Goal: Navigation & Orientation: Find specific page/section

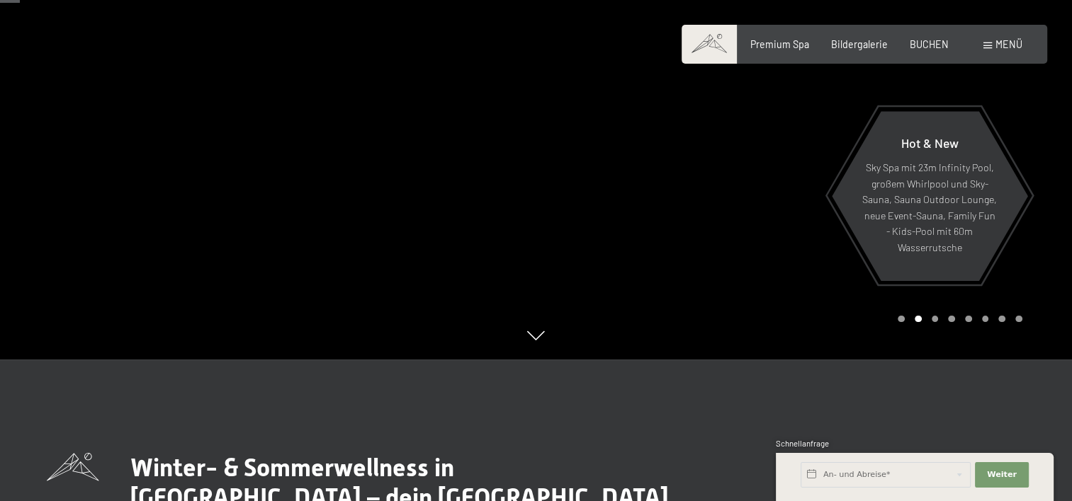
click at [1037, 197] on div at bounding box center [804, 108] width 536 height 501
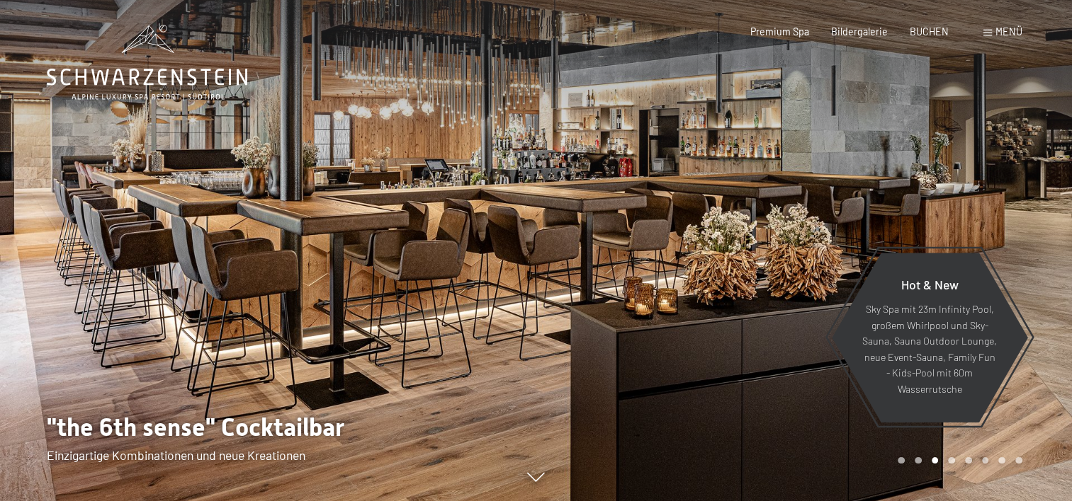
click at [1000, 195] on div at bounding box center [804, 250] width 536 height 501
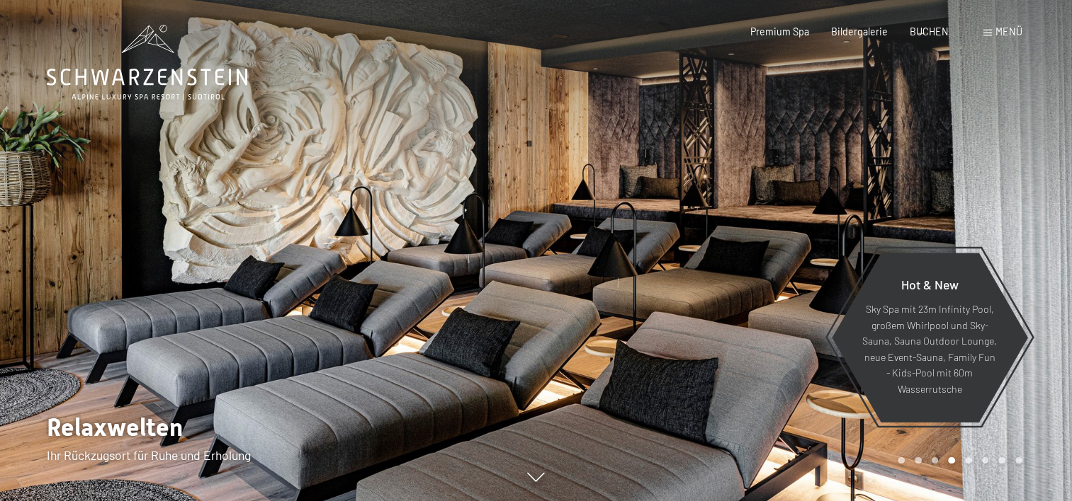
click at [1002, 187] on div at bounding box center [804, 250] width 536 height 501
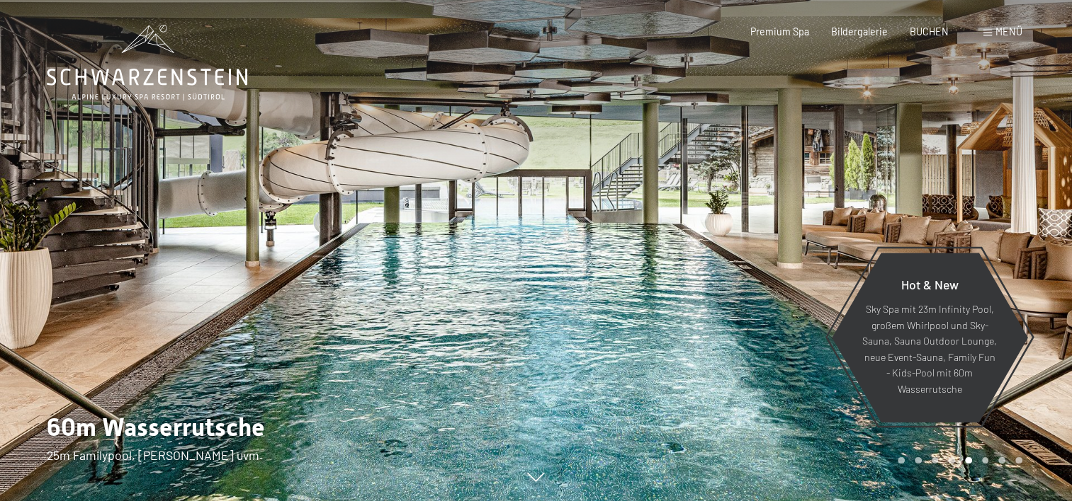
click at [1012, 193] on div at bounding box center [804, 250] width 536 height 501
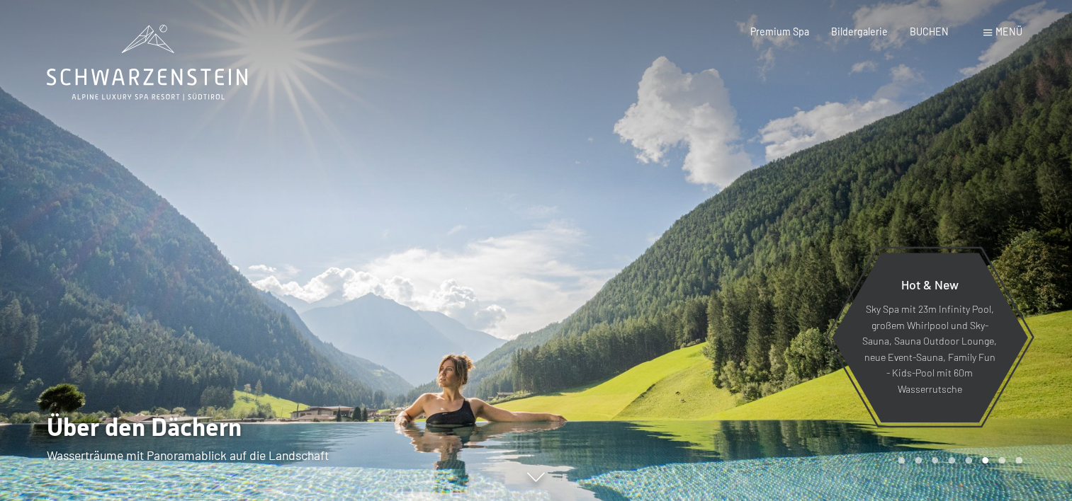
click at [1012, 193] on div at bounding box center [804, 250] width 536 height 501
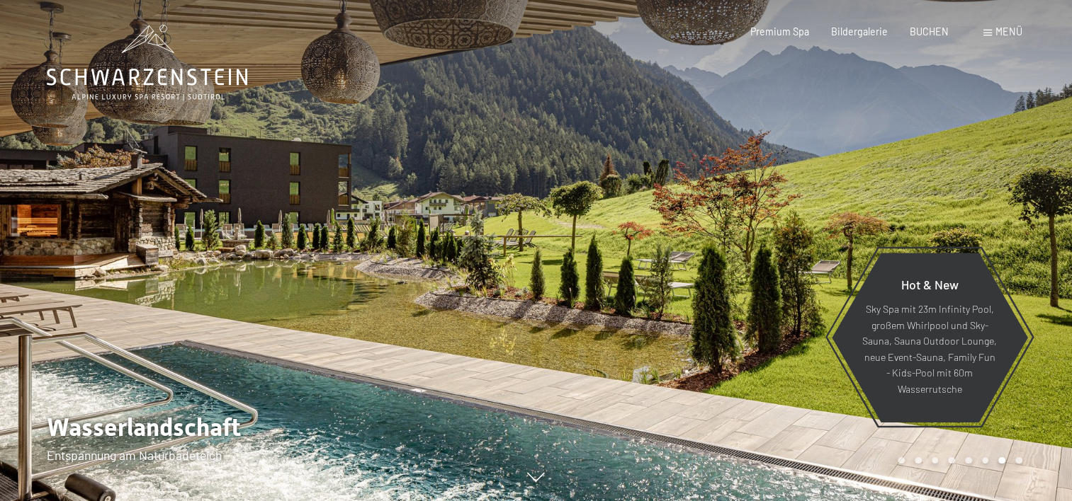
click at [1012, 193] on div at bounding box center [804, 250] width 536 height 501
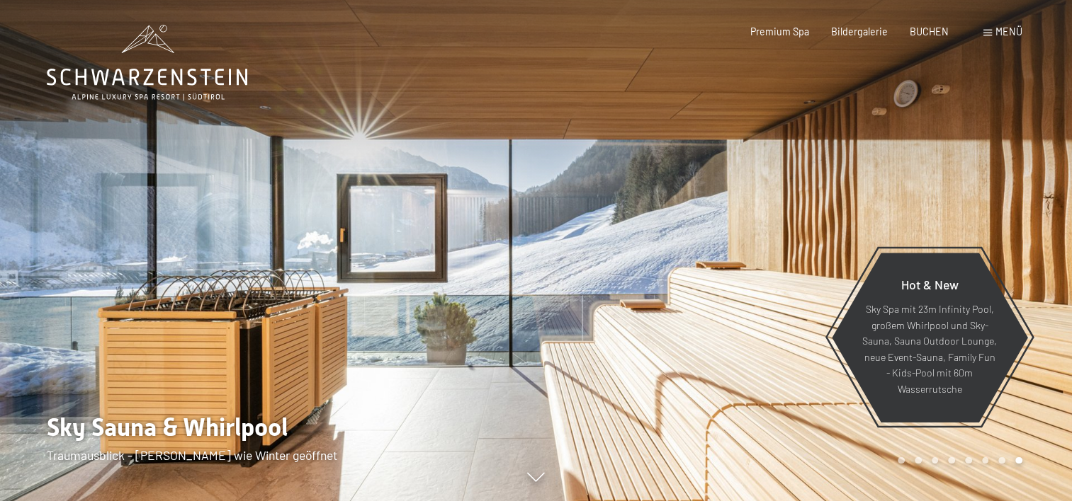
click at [1012, 193] on div at bounding box center [804, 250] width 536 height 501
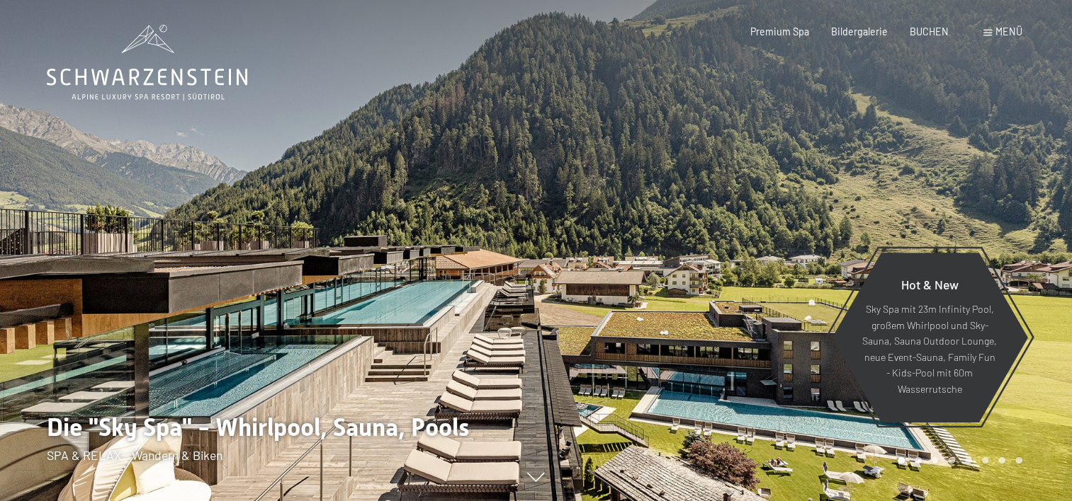
click at [1012, 194] on div at bounding box center [804, 250] width 536 height 501
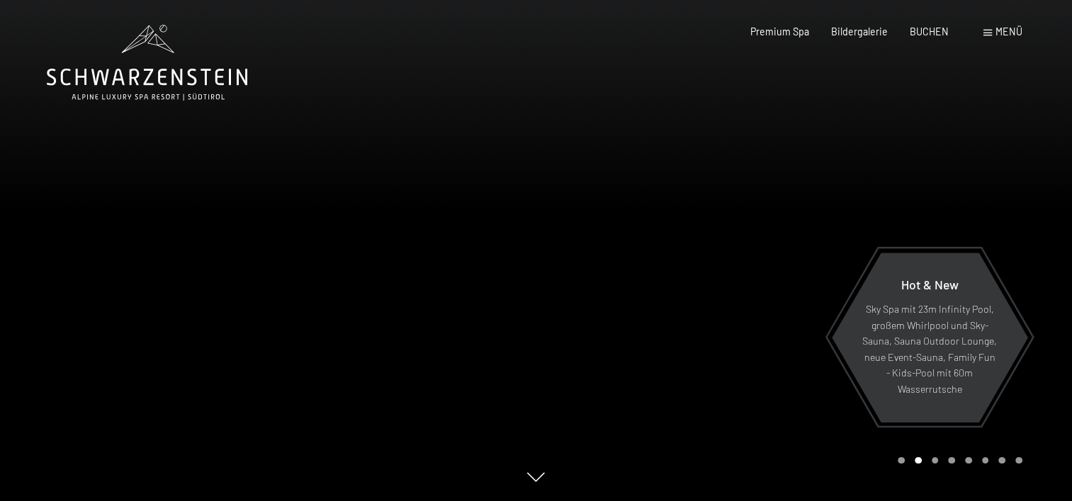
click at [992, 210] on div at bounding box center [804, 250] width 536 height 501
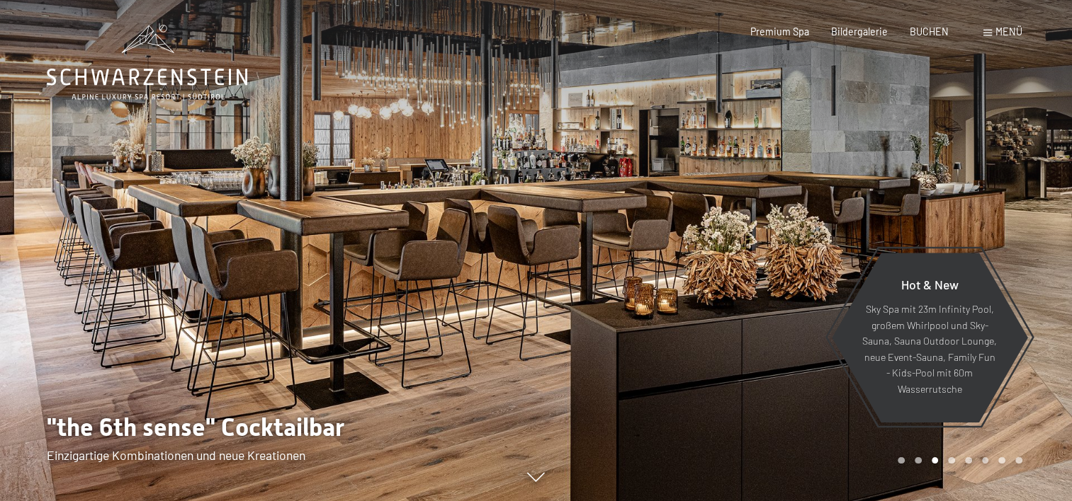
click at [989, 217] on div at bounding box center [804, 250] width 536 height 501
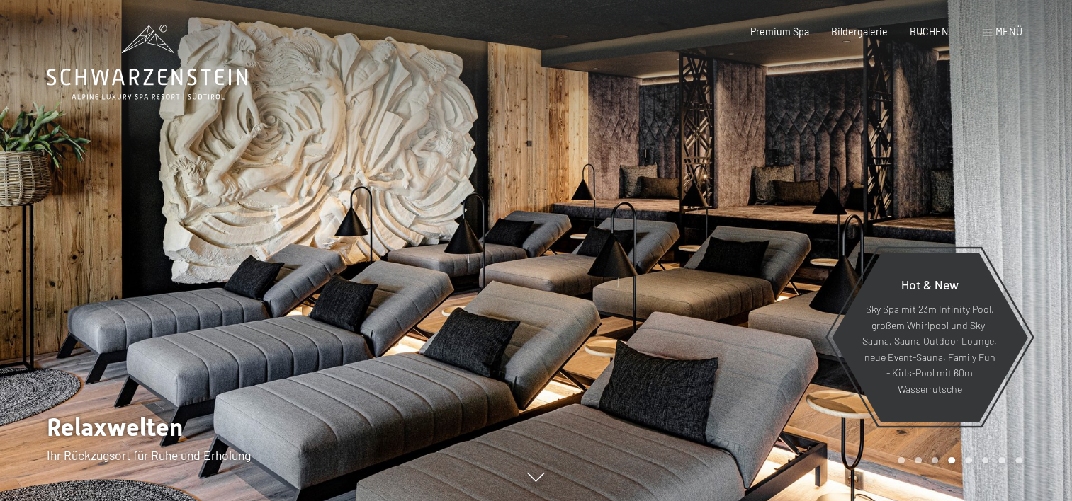
click at [1043, 288] on div at bounding box center [804, 250] width 536 height 501
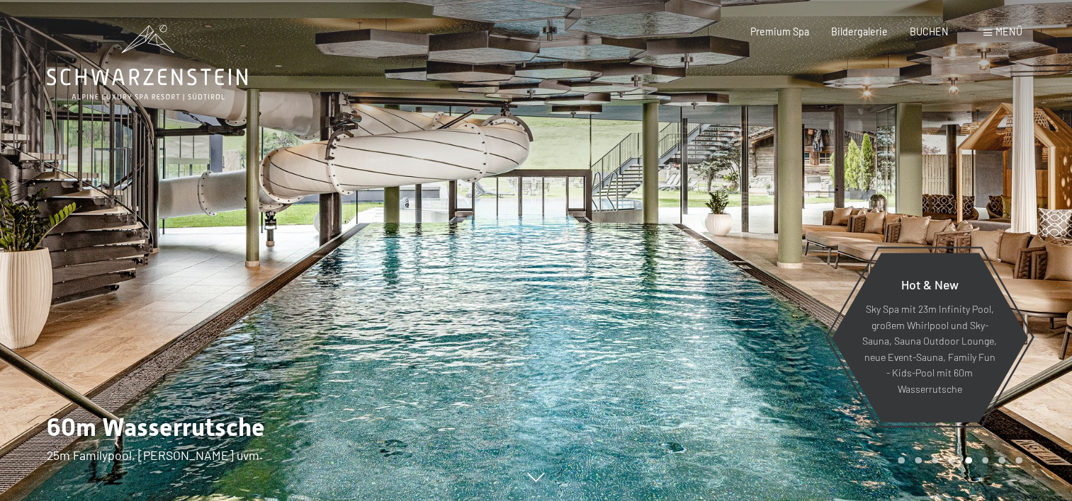
click at [1041, 289] on div at bounding box center [804, 250] width 536 height 501
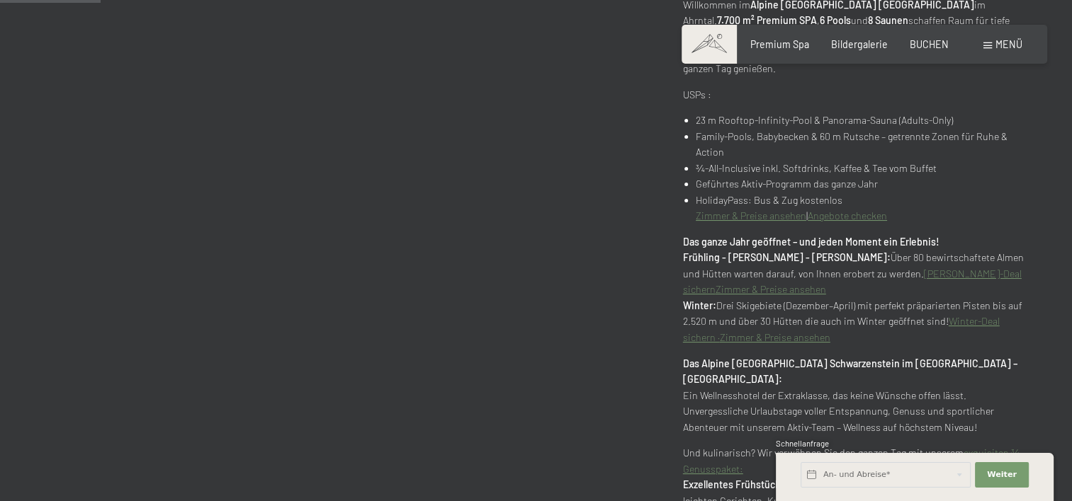
scroll to position [496, 0]
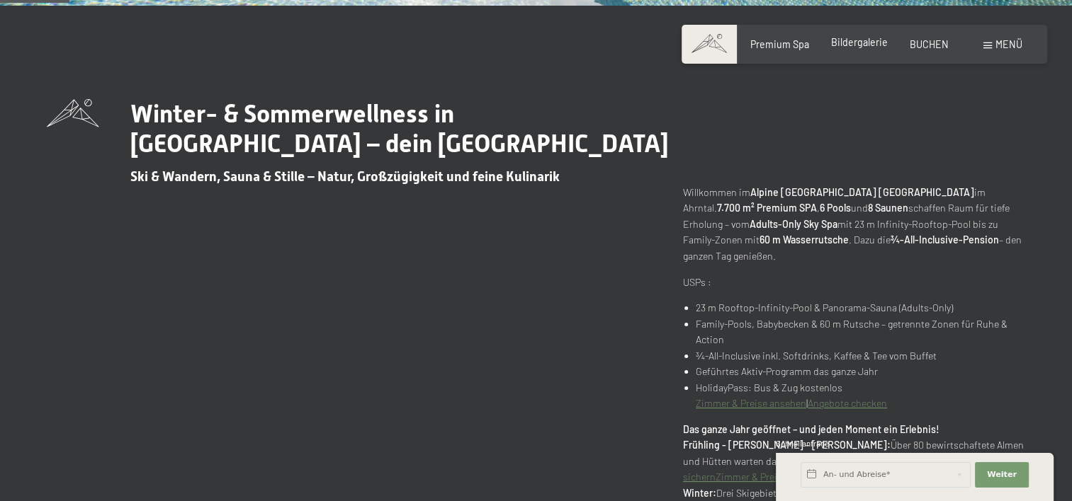
click at [852, 39] on span "Bildergalerie" at bounding box center [859, 42] width 57 height 12
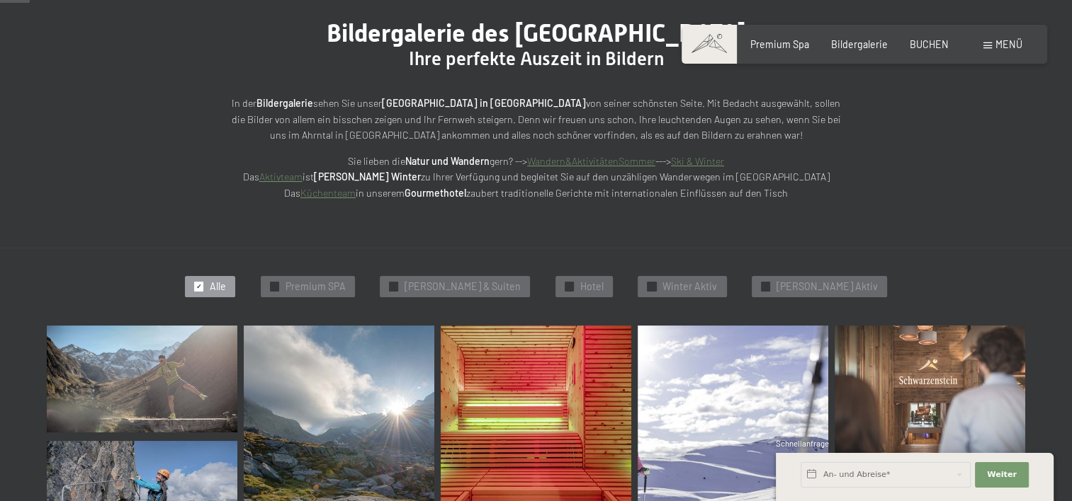
scroll to position [142, 0]
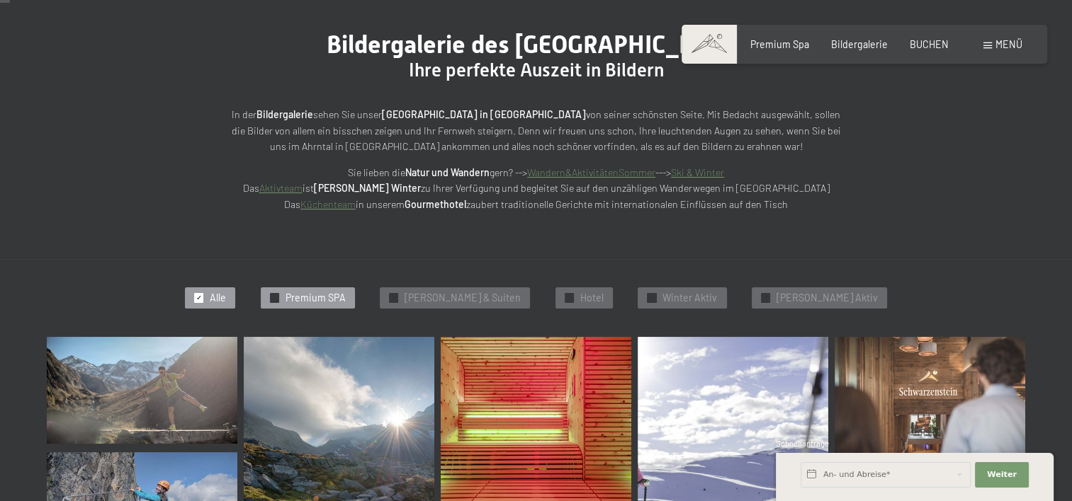
click at [346, 302] on span "Premium SPA" at bounding box center [315, 298] width 60 height 14
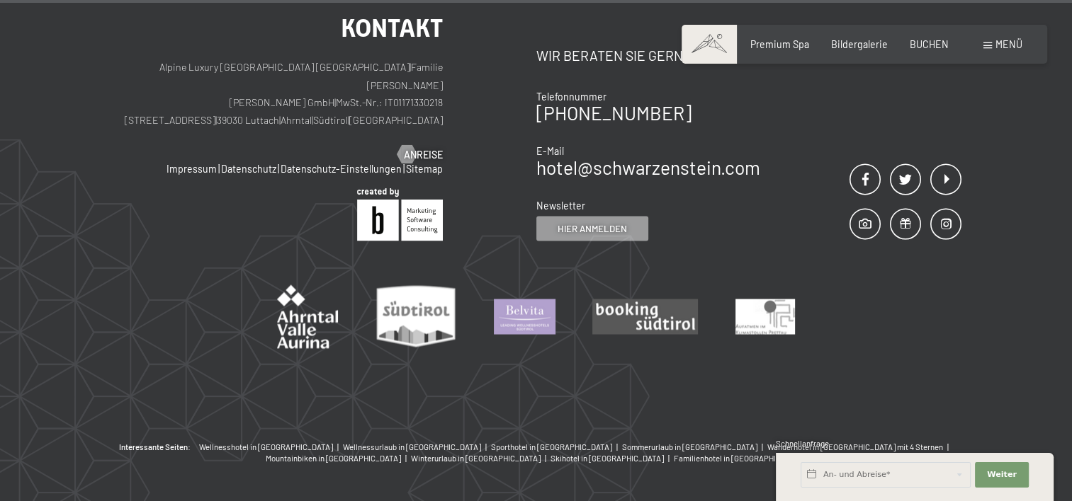
scroll to position [2626, 0]
